Goal: Check status: Check status

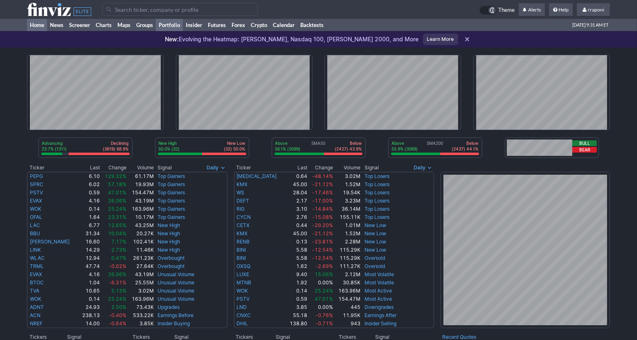
click at [180, 26] on link "Portfolio" at bounding box center [169, 25] width 27 height 12
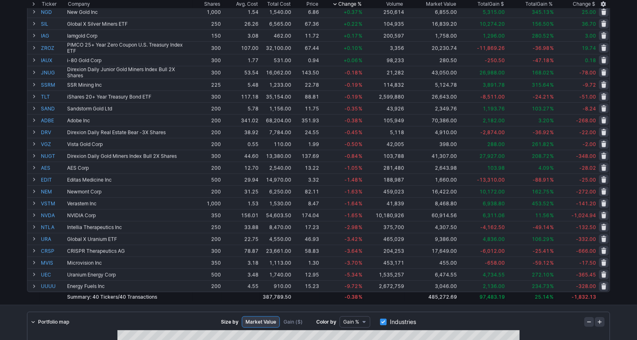
scroll to position [281, 0]
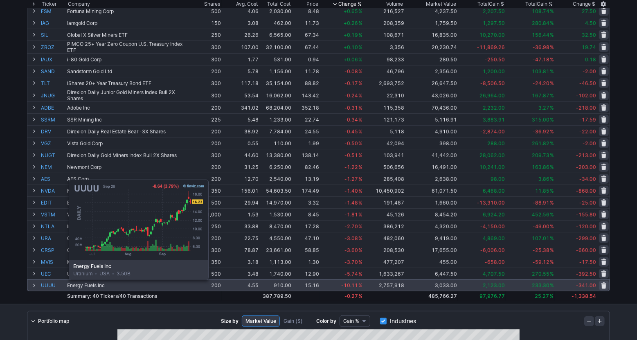
click at [48, 285] on link "UUUU" at bounding box center [53, 285] width 25 height 11
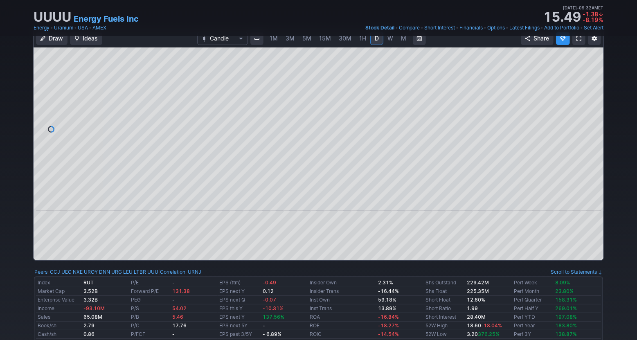
scroll to position [52, 0]
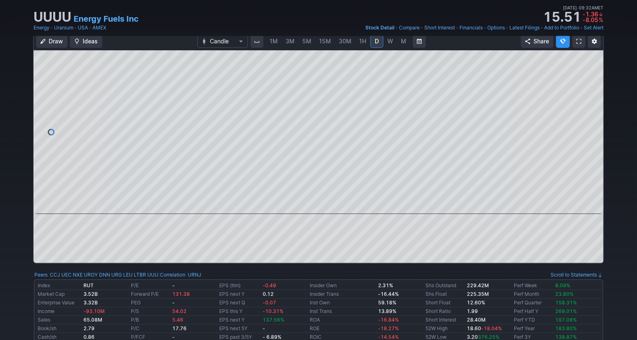
click at [392, 43] on link "W" at bounding box center [390, 41] width 13 height 13
click at [401, 44] on span "M" at bounding box center [403, 41] width 5 height 7
click at [390, 47] on link "W" at bounding box center [390, 41] width 13 height 13
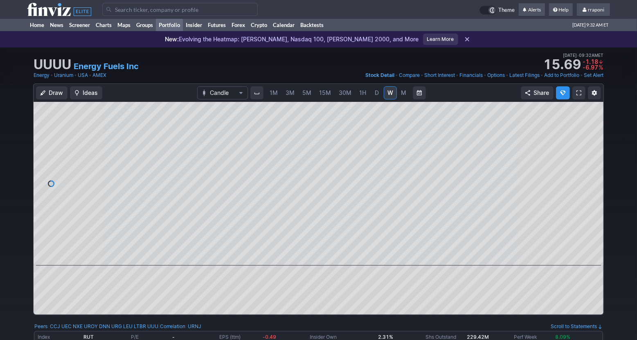
click at [174, 27] on link "Portfolio" at bounding box center [169, 25] width 27 height 12
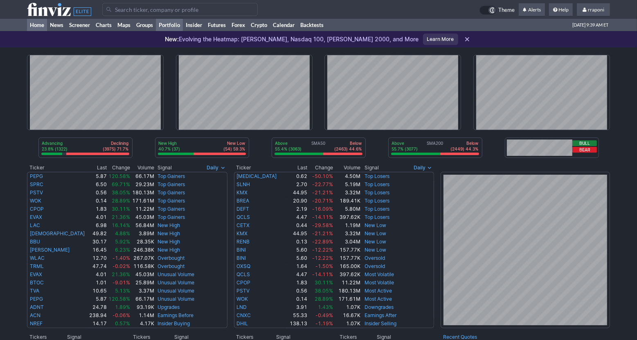
click at [181, 26] on link "Portfolio" at bounding box center [169, 25] width 27 height 12
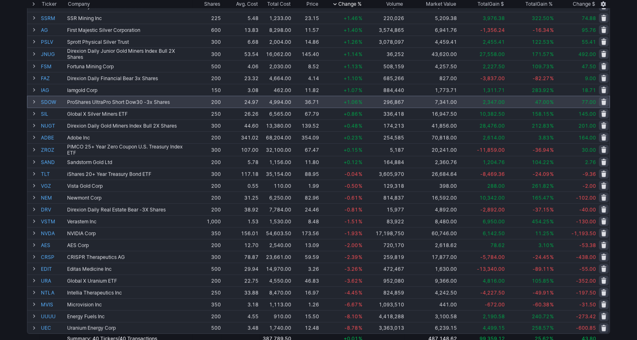
scroll to position [255, 0]
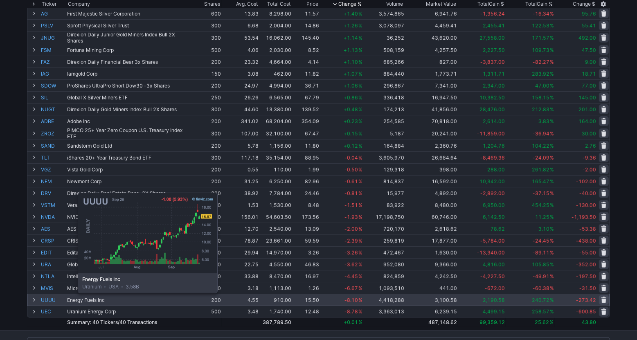
click at [57, 299] on link "UUUU" at bounding box center [53, 299] width 25 height 11
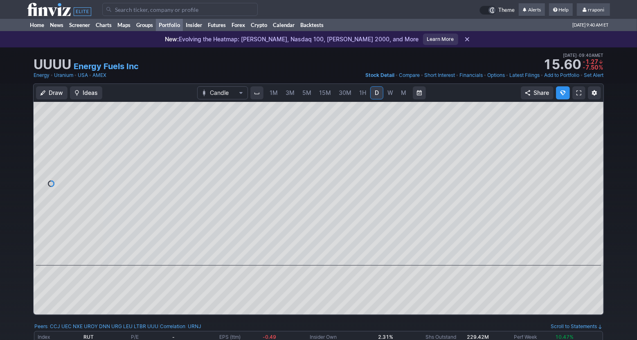
click at [178, 29] on link "Portfolio" at bounding box center [169, 25] width 27 height 12
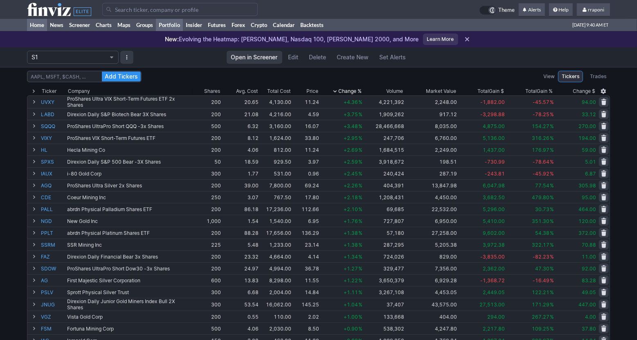
click at [42, 21] on link "Home" at bounding box center [37, 25] width 20 height 12
